Goal: Task Accomplishment & Management: Manage account settings

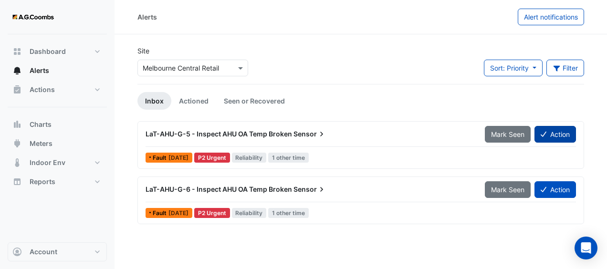
click at [555, 137] on button "Action" at bounding box center [554, 134] width 41 height 17
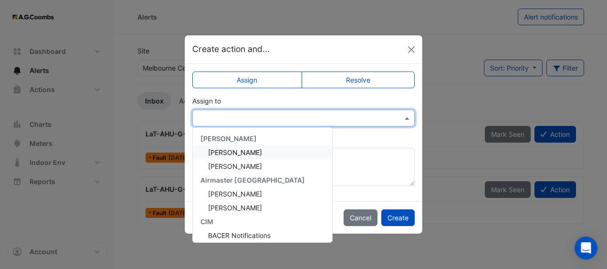
click at [307, 120] on input "text" at bounding box center [293, 119] width 193 height 10
click at [275, 153] on div "[PERSON_NAME]" at bounding box center [262, 152] width 139 height 14
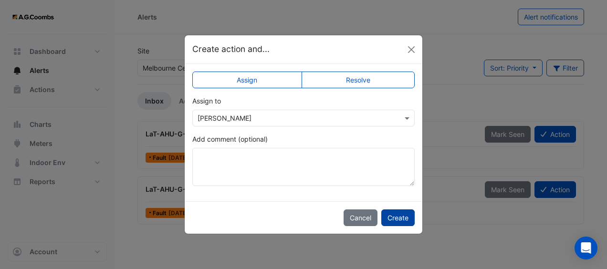
click at [402, 218] on button "Create" at bounding box center [397, 217] width 33 height 17
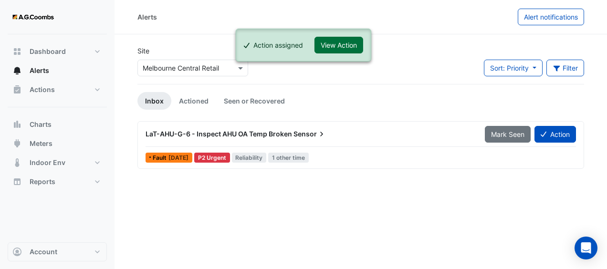
click at [347, 42] on button "View Action" at bounding box center [338, 45] width 49 height 17
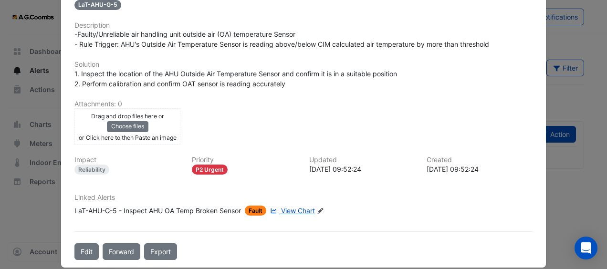
scroll to position [215, 0]
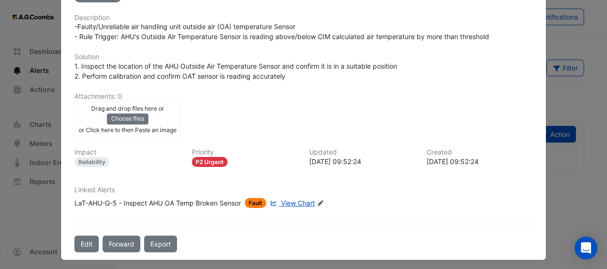
click at [305, 199] on span "View Chart" at bounding box center [298, 203] width 34 height 8
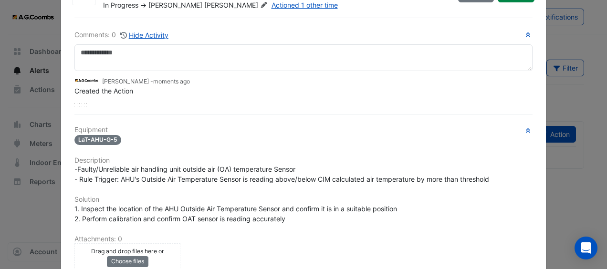
scroll to position [0, 0]
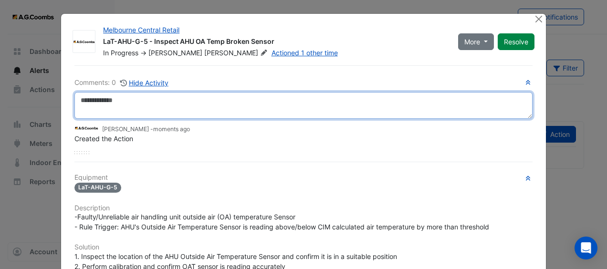
click at [192, 102] on textarea at bounding box center [303, 105] width 458 height 27
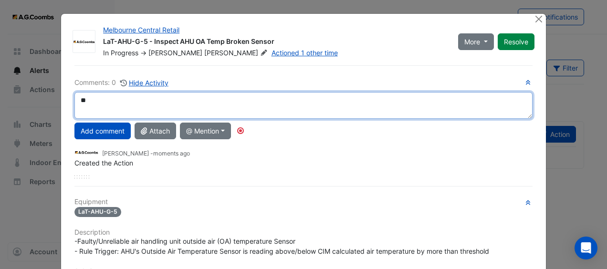
type textarea "*"
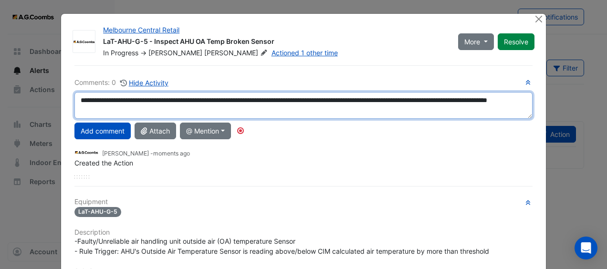
drag, startPoint x: 168, startPoint y: 112, endPoint x: 75, endPoint y: 99, distance: 93.8
click at [75, 99] on textarea "**********" at bounding box center [303, 105] width 458 height 27
type textarea "**********"
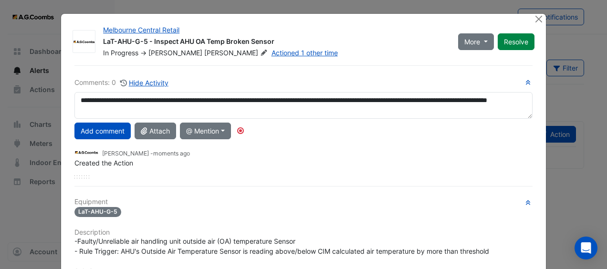
drag, startPoint x: 88, startPoint y: 101, endPoint x: 318, endPoint y: 143, distance: 234.3
click at [326, 147] on div "[PERSON_NAME] - moments ago" at bounding box center [303, 152] width 458 height 11
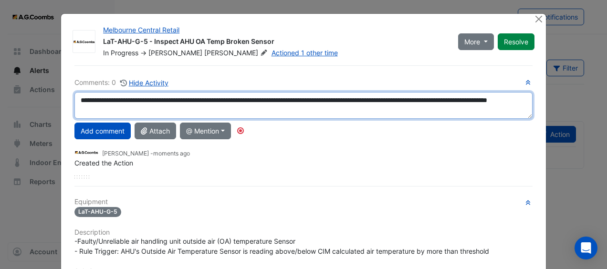
drag, startPoint x: 171, startPoint y: 111, endPoint x: 78, endPoint y: 102, distance: 93.0
click at [78, 102] on textarea "**********" at bounding box center [303, 105] width 458 height 27
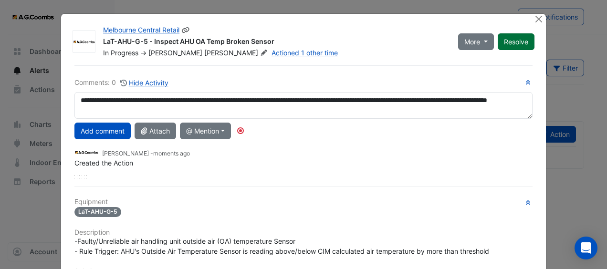
click at [511, 43] on button "Resolve" at bounding box center [515, 41] width 37 height 17
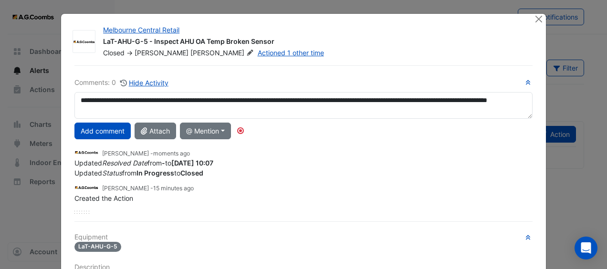
click at [105, 138] on div "**********" at bounding box center [303, 145] width 458 height 136
click at [105, 128] on button "Add comment" at bounding box center [102, 131] width 56 height 17
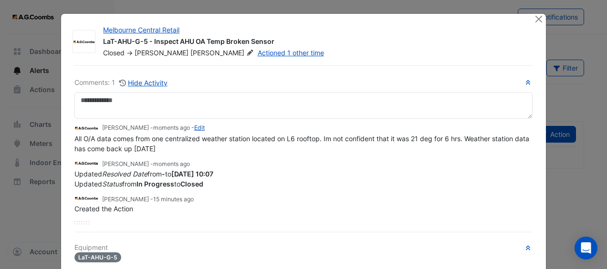
click at [105, 130] on small "[PERSON_NAME] - moments ago - Edit" at bounding box center [153, 128] width 103 height 9
click at [534, 20] on button "Close" at bounding box center [539, 19] width 10 height 10
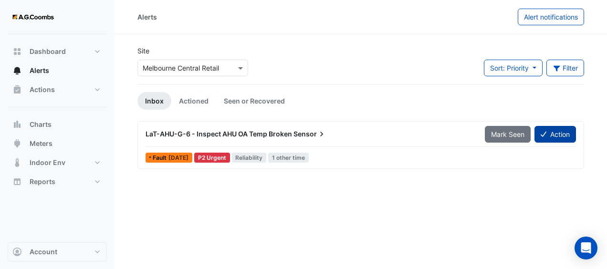
click at [556, 131] on button "Action" at bounding box center [554, 134] width 41 height 17
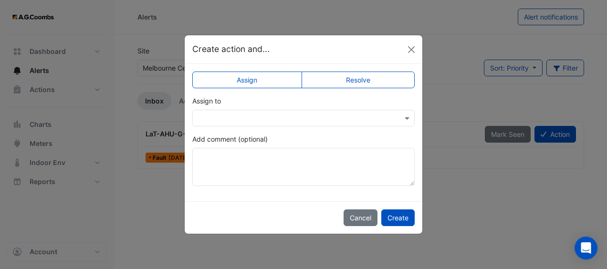
click at [353, 119] on input "text" at bounding box center [293, 119] width 193 height 10
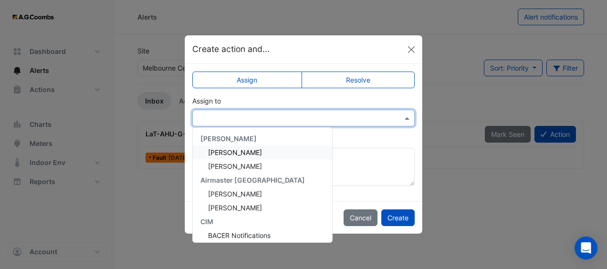
click at [290, 152] on div "[PERSON_NAME]" at bounding box center [262, 152] width 139 height 14
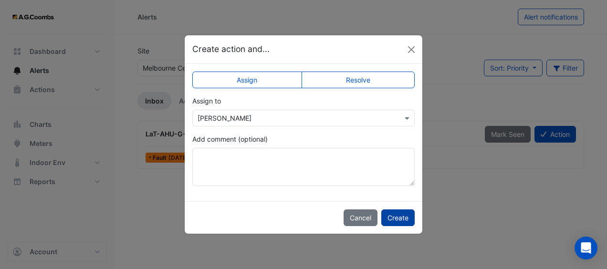
click at [404, 218] on button "Create" at bounding box center [397, 217] width 33 height 17
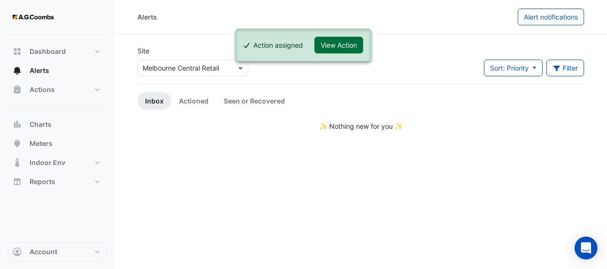
click at [344, 46] on button "View Action" at bounding box center [338, 45] width 49 height 17
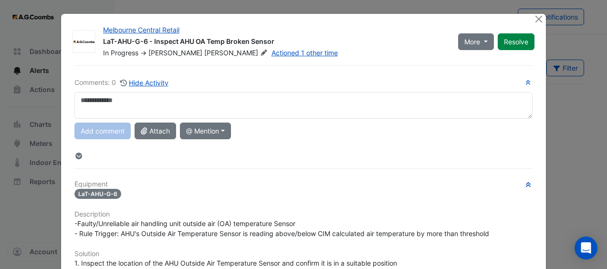
click at [197, 109] on textarea at bounding box center [303, 105] width 458 height 27
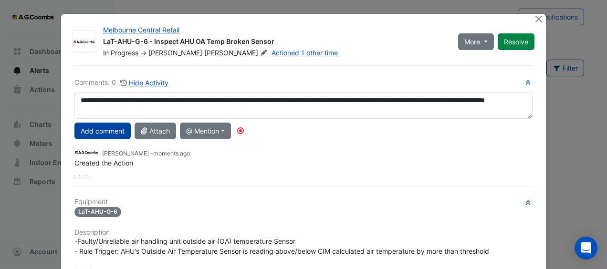
type textarea "**********"
click at [106, 130] on button "Add comment" at bounding box center [102, 131] width 56 height 17
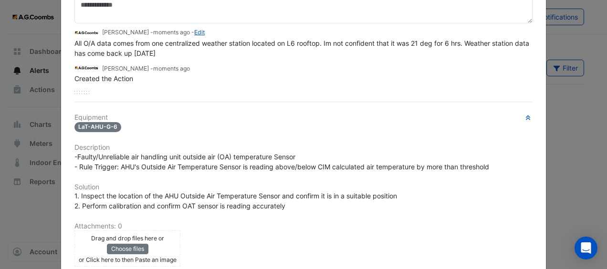
scroll to position [225, 0]
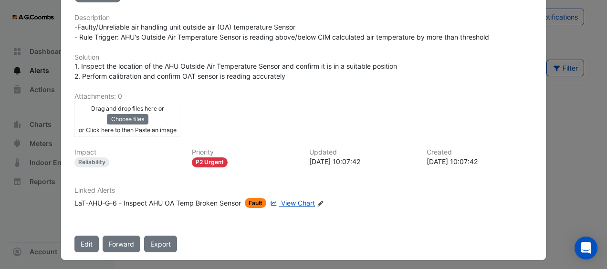
click at [293, 199] on span "View Chart" at bounding box center [298, 203] width 34 height 8
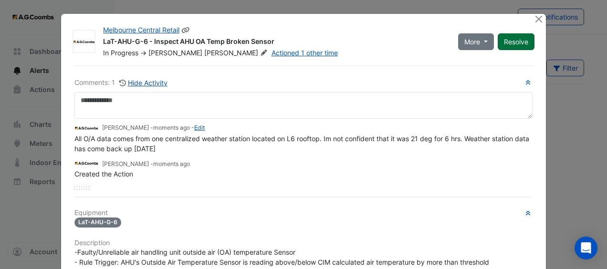
click at [517, 38] on button "Resolve" at bounding box center [515, 41] width 37 height 17
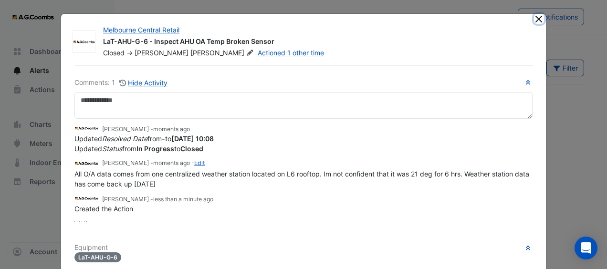
click at [534, 18] on button "Close" at bounding box center [539, 19] width 10 height 10
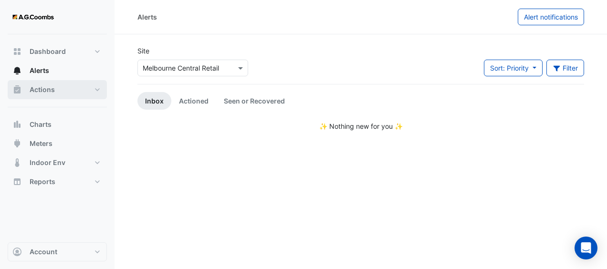
click at [52, 89] on span "Actions" at bounding box center [42, 90] width 25 height 10
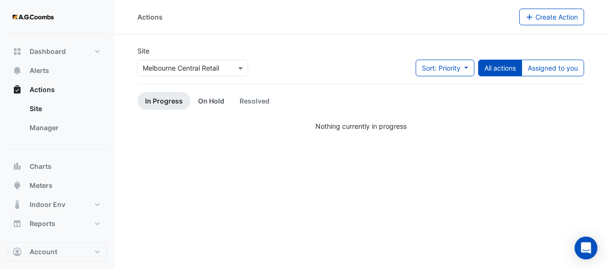
click at [206, 100] on link "On Hold" at bounding box center [210, 101] width 41 height 18
click at [263, 101] on link "Resolved" at bounding box center [254, 101] width 45 height 18
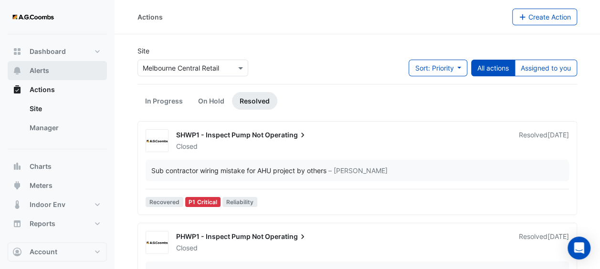
click at [62, 67] on button "Alerts" at bounding box center [57, 70] width 99 height 19
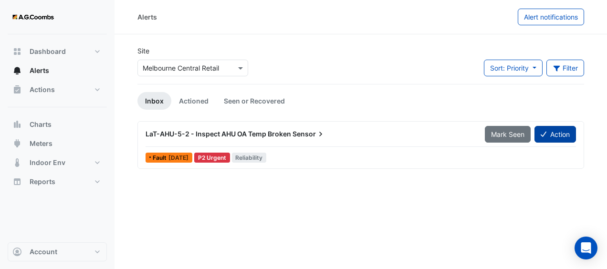
click at [554, 132] on button "Action" at bounding box center [554, 134] width 41 height 17
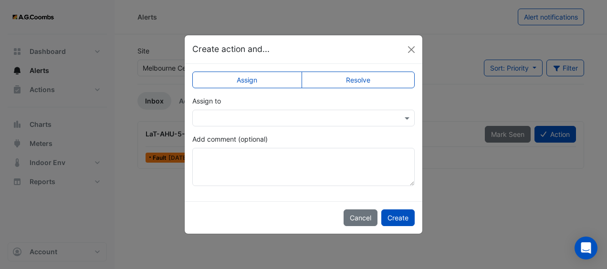
click at [295, 115] on input "text" at bounding box center [293, 119] width 193 height 10
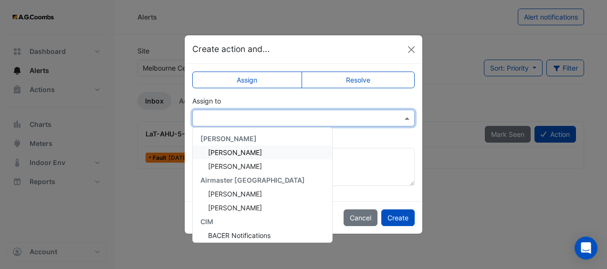
click at [274, 150] on div "[PERSON_NAME]" at bounding box center [262, 152] width 139 height 14
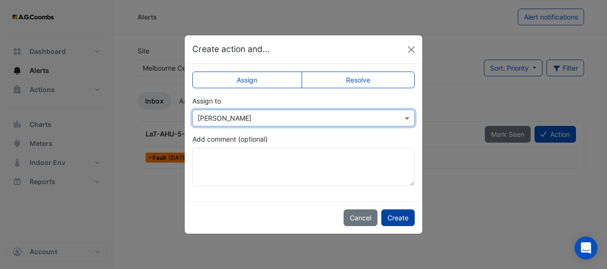
click at [398, 221] on button "Create" at bounding box center [397, 217] width 33 height 17
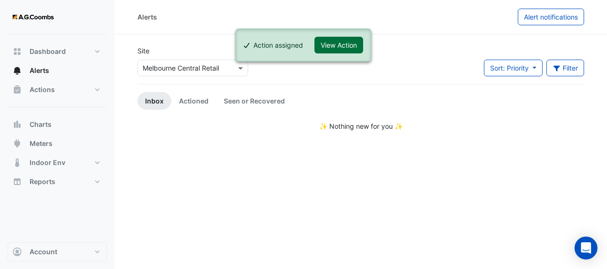
click at [336, 46] on button "View Action" at bounding box center [338, 45] width 49 height 17
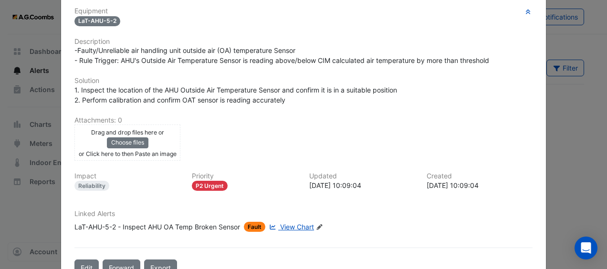
scroll to position [215, 0]
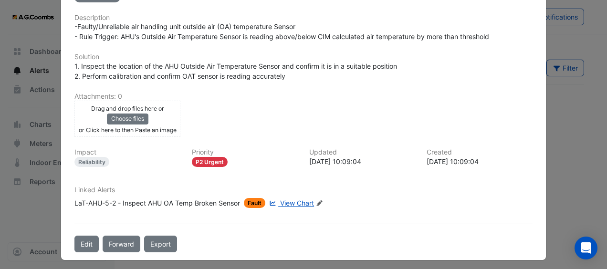
click at [289, 199] on span "View Chart" at bounding box center [297, 203] width 34 height 8
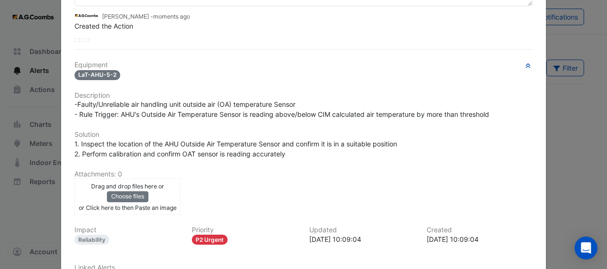
scroll to position [0, 0]
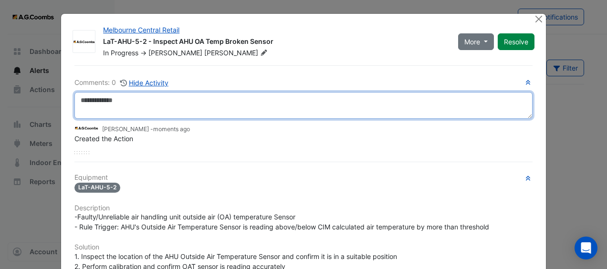
click at [244, 96] on textarea at bounding box center [303, 105] width 458 height 27
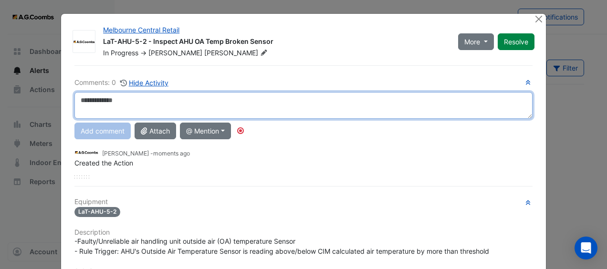
paste textarea "**********"
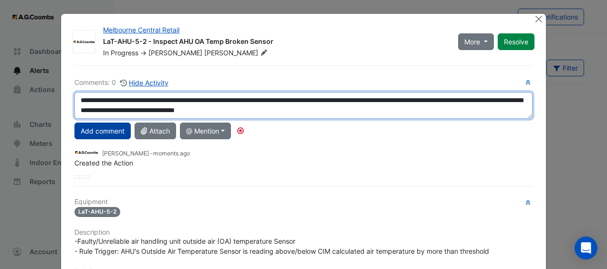
type textarea "**********"
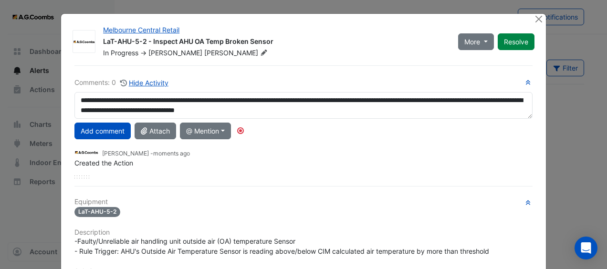
click at [101, 125] on button "Add comment" at bounding box center [102, 131] width 56 height 17
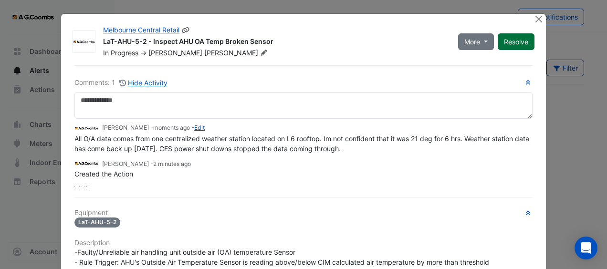
click at [506, 42] on button "Resolve" at bounding box center [515, 41] width 37 height 17
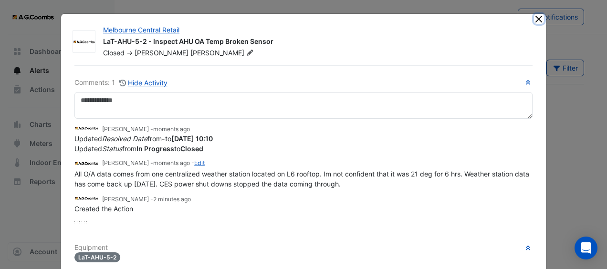
click at [537, 19] on button "Close" at bounding box center [539, 19] width 10 height 10
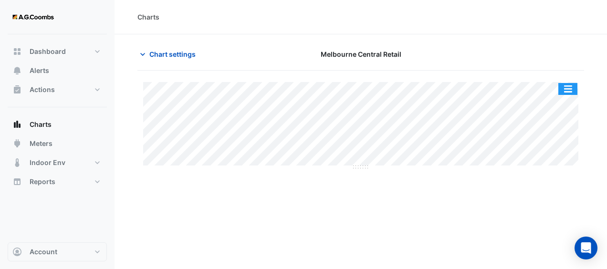
click at [565, 89] on button "button" at bounding box center [567, 89] width 19 height 12
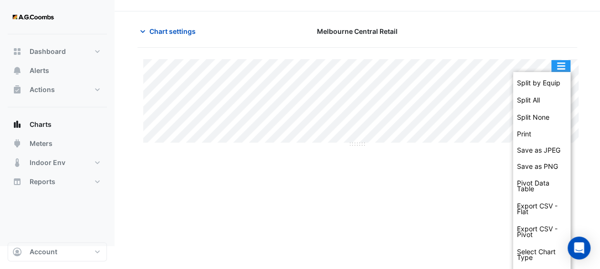
scroll to position [45, 0]
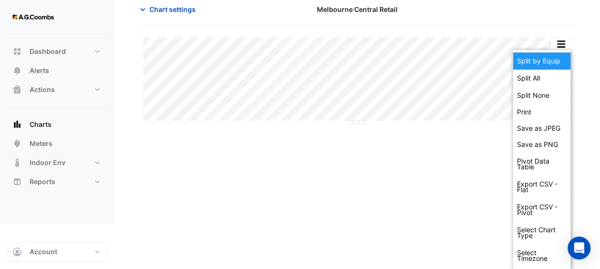
click at [530, 58] on div "Split by Equip" at bounding box center [541, 60] width 57 height 17
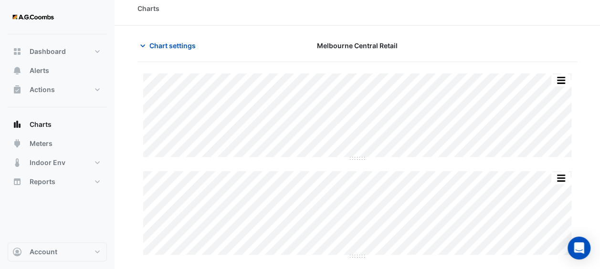
scroll to position [8, 0]
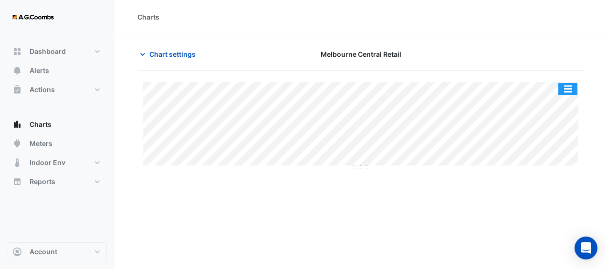
click at [572, 88] on button "button" at bounding box center [567, 89] width 19 height 12
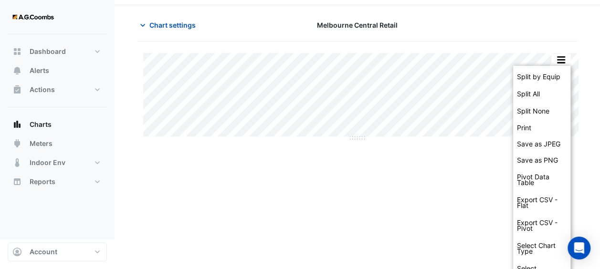
scroll to position [45, 0]
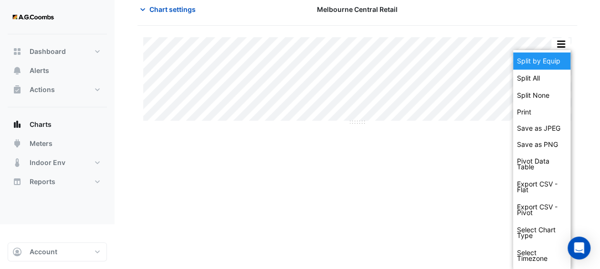
click at [539, 60] on div "Split by Equip" at bounding box center [541, 60] width 57 height 17
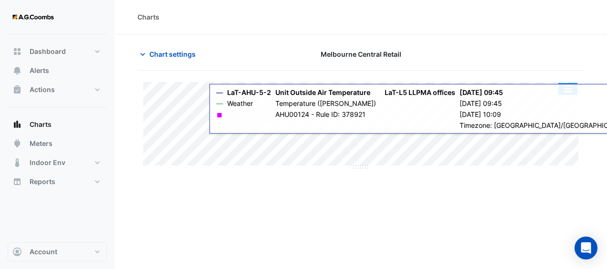
click at [568, 87] on button "button" at bounding box center [567, 89] width 19 height 12
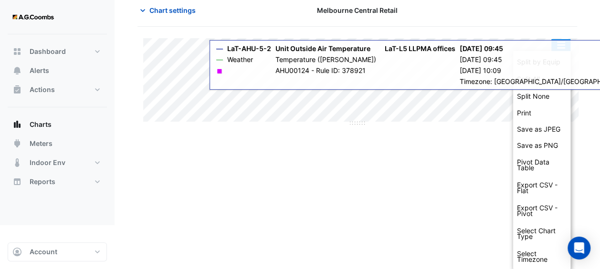
scroll to position [45, 0]
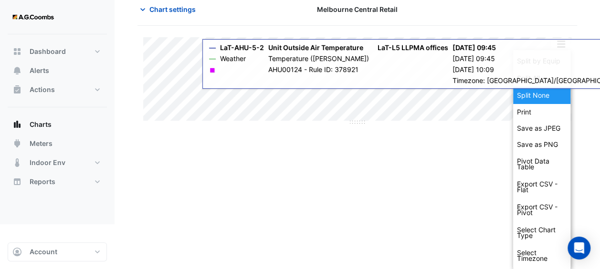
click at [539, 96] on div "Split None" at bounding box center [541, 95] width 57 height 17
